Goal: Task Accomplishment & Management: Manage account settings

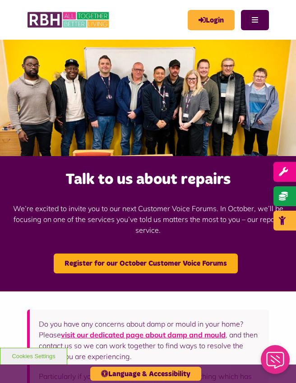
click at [210, 19] on link "Login" at bounding box center [210, 20] width 47 height 20
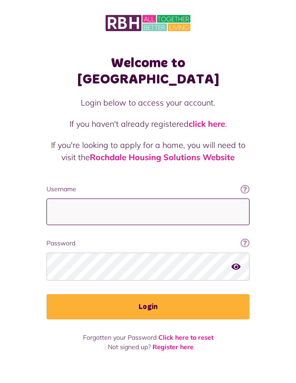
click at [69, 202] on input "Username" at bounding box center [147, 211] width 203 height 27
type input "**********"
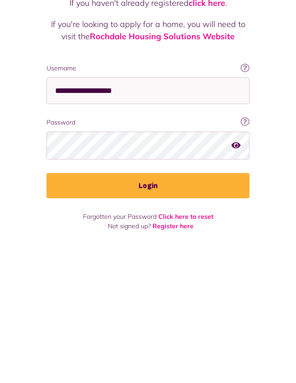
click at [236, 262] on icon "button" at bounding box center [235, 266] width 9 height 8
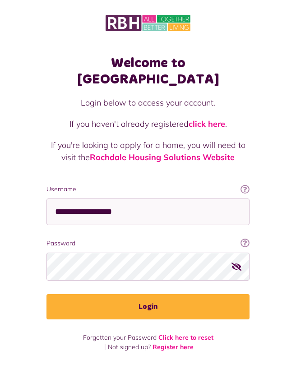
click at [235, 262] on icon "button" at bounding box center [236, 266] width 10 height 8
click at [179, 294] on button "Login" at bounding box center [147, 306] width 203 height 25
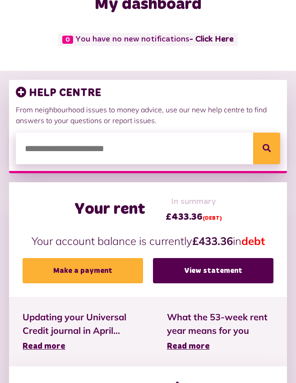
scroll to position [60, 0]
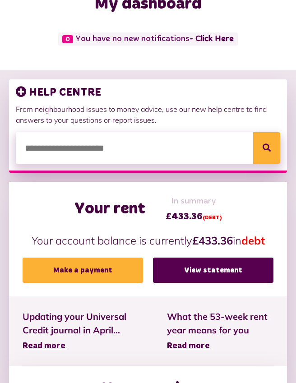
click at [207, 269] on link "View statement" at bounding box center [213, 269] width 120 height 25
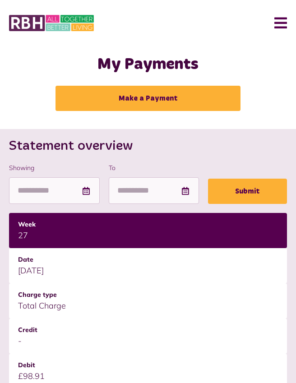
click at [281, 20] on button "Menu" at bounding box center [276, 23] width 19 height 28
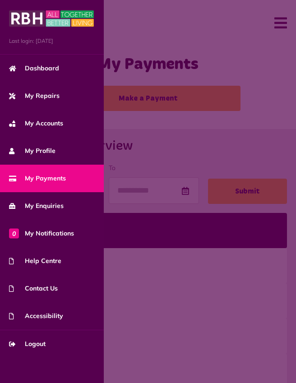
click at [42, 346] on span "Logout" at bounding box center [27, 343] width 37 height 9
